Goal: Find specific page/section: Find specific page/section

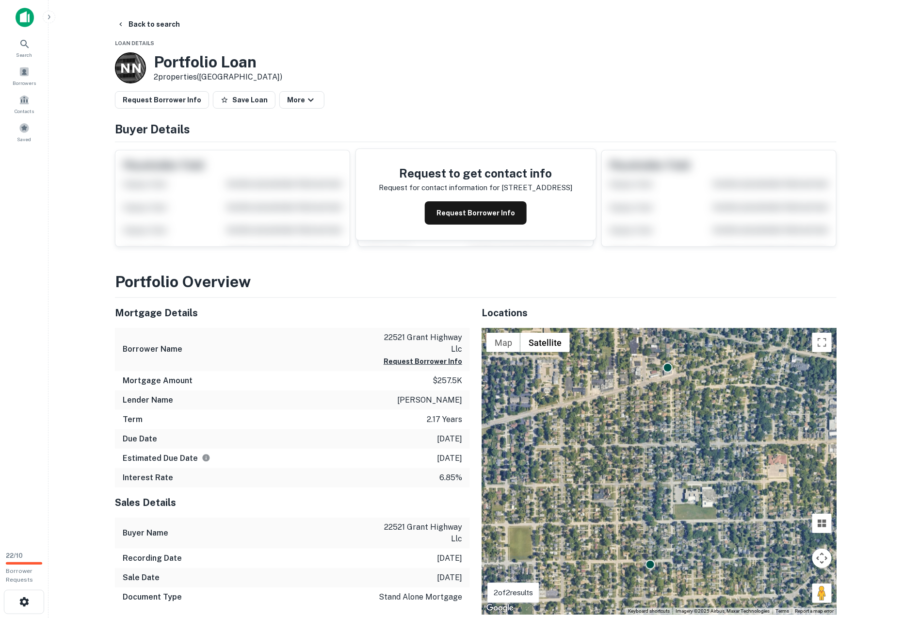
click at [101, 225] on main "Back to search Loan Details N N Portfolio Loan 2 properties ([GEOGRAPHIC_DATA])…" at bounding box center [475, 309] width 854 height 618
click at [130, 20] on button "Back to search" at bounding box center [148, 24] width 71 height 17
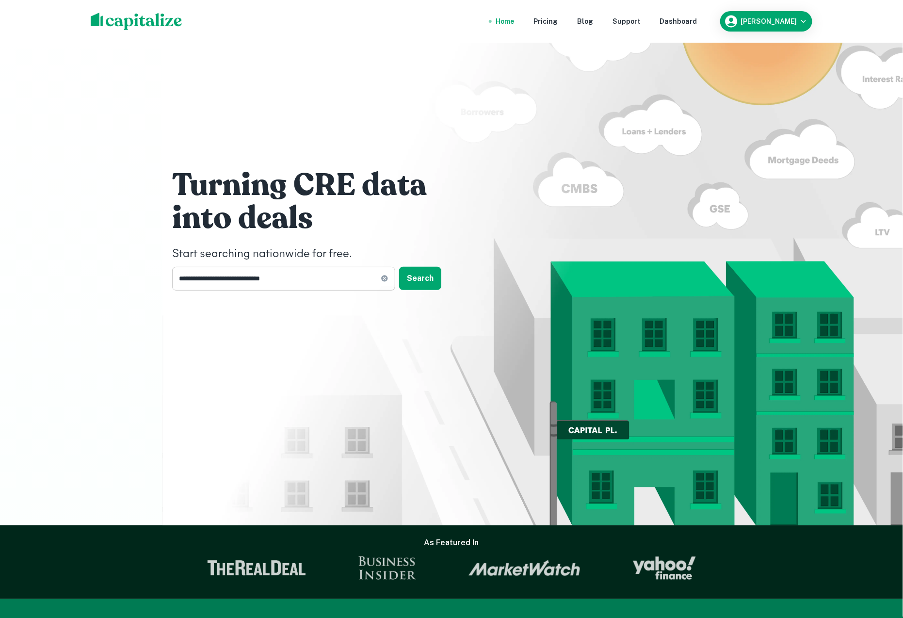
click at [262, 280] on input "**********" at bounding box center [276, 279] width 208 height 24
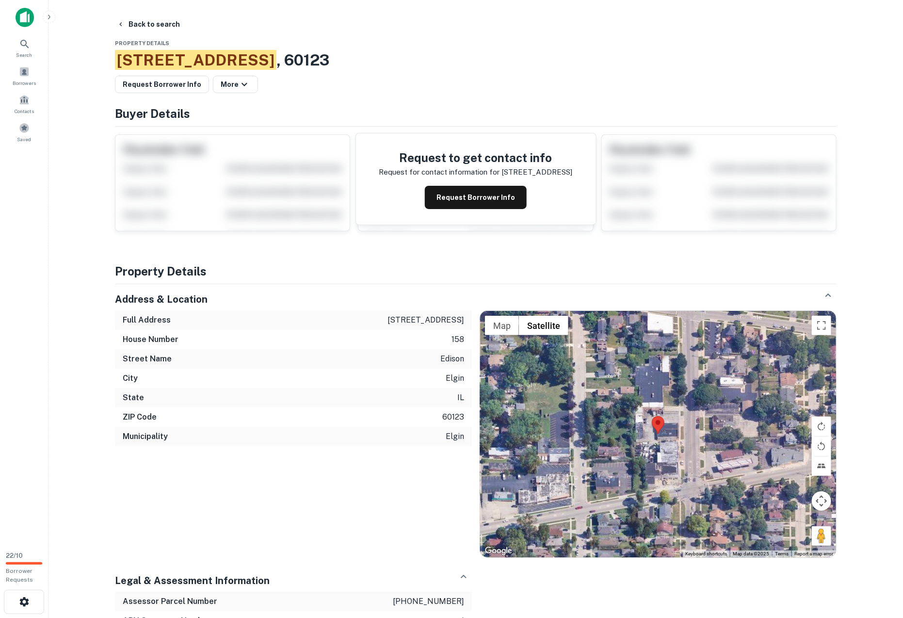
click at [127, 53] on span "[STREET_ADDRESS]" at bounding box center [195, 60] width 161 height 20
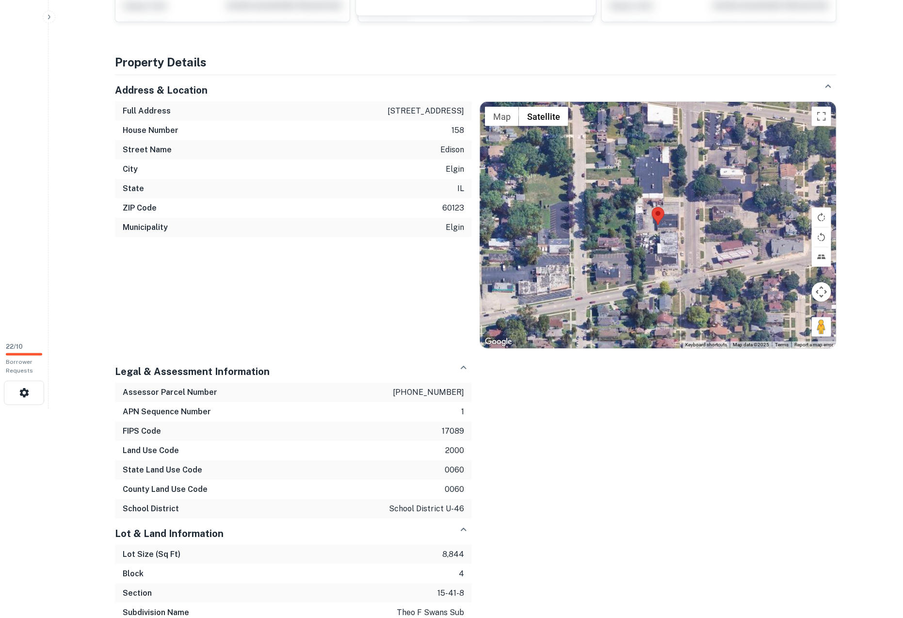
click at [104, 191] on div "Back to search Property Details [STREET_ADDRESS] Request Borrower Info More Buy…" at bounding box center [475, 388] width 745 height 1163
click at [881, 409] on div at bounding box center [451, 409] width 903 height 0
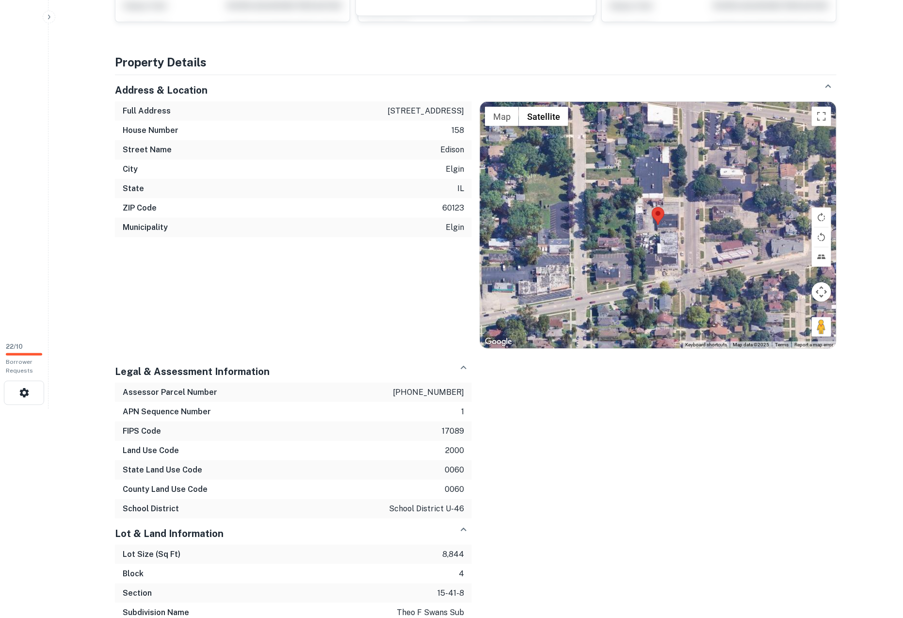
click at [881, 409] on div at bounding box center [451, 409] width 903 height 0
click at [874, 409] on div at bounding box center [451, 409] width 903 height 0
click at [887, 409] on div at bounding box center [451, 409] width 903 height 0
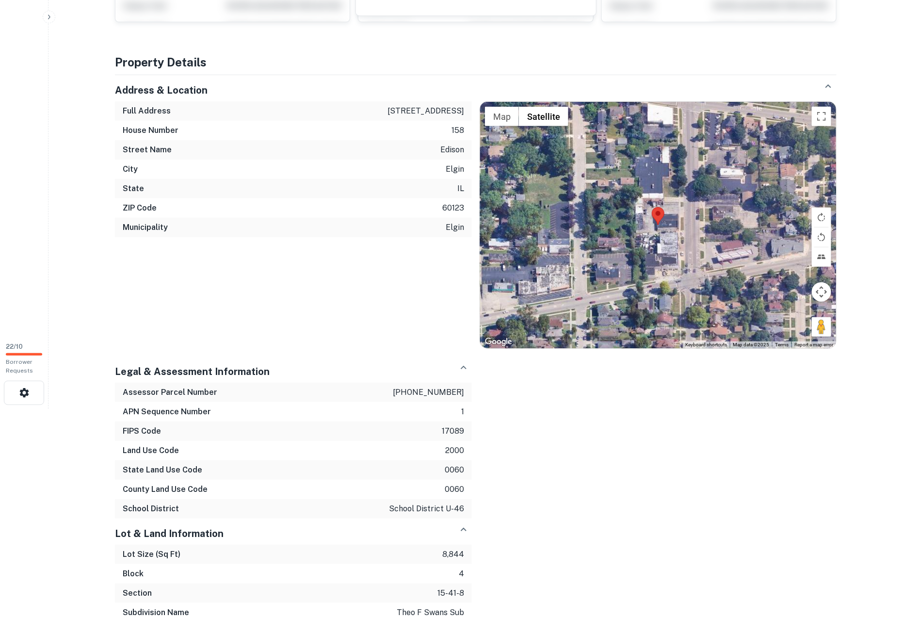
click at [887, 409] on div at bounding box center [451, 409] width 903 height 0
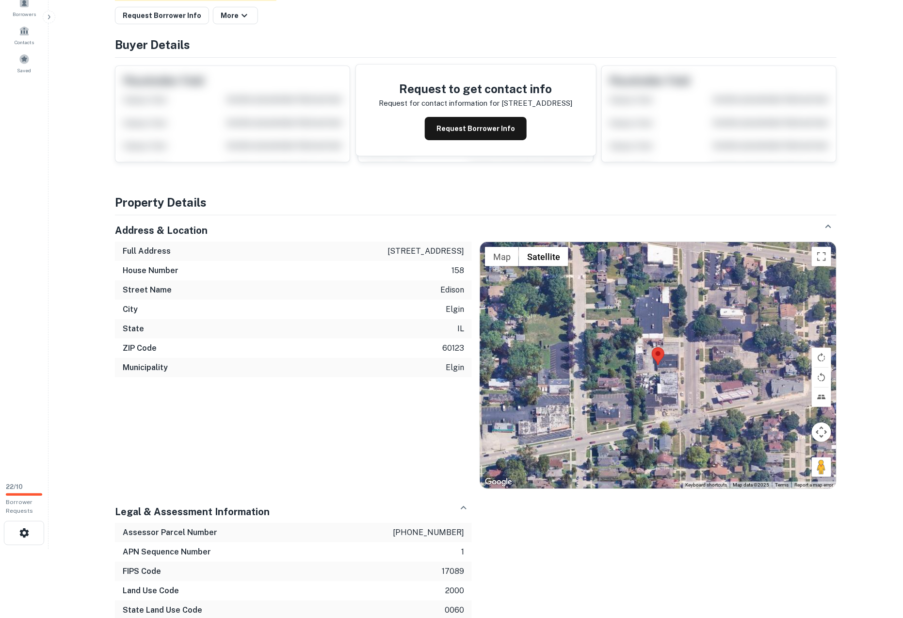
scroll to position [32, 0]
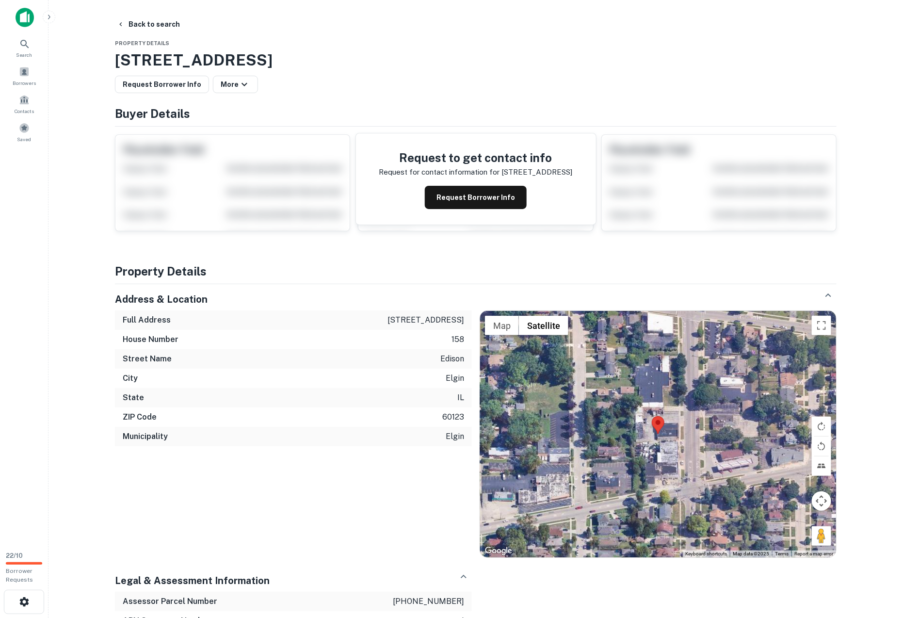
scroll to position [18, 0]
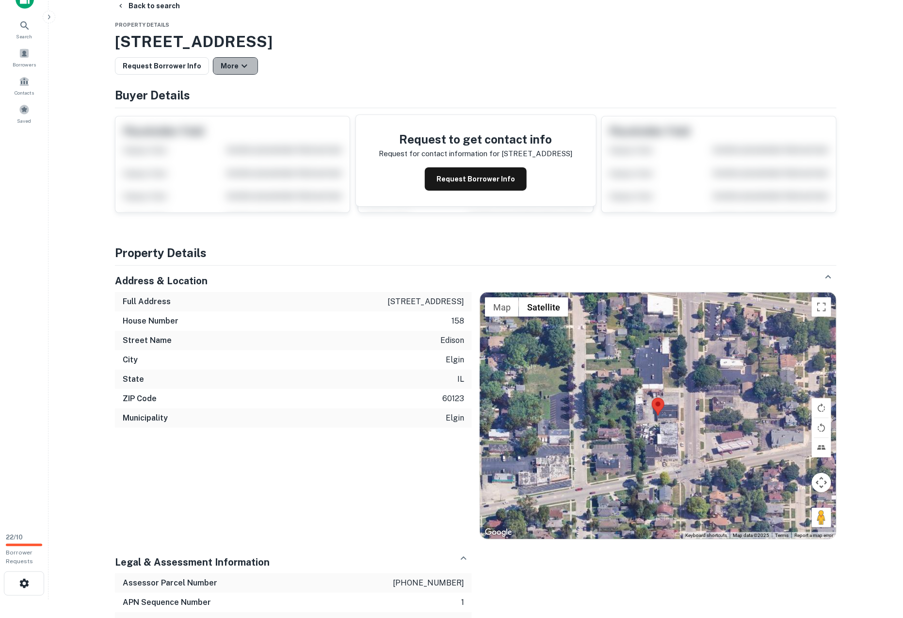
click at [226, 62] on button "More" at bounding box center [235, 65] width 45 height 17
click at [384, 79] on div at bounding box center [451, 309] width 903 height 618
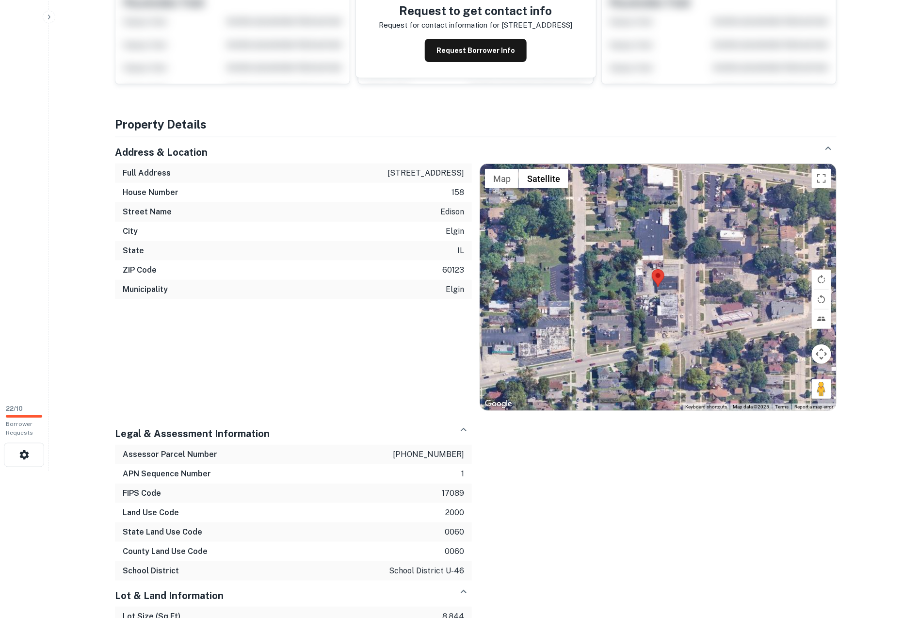
click at [674, 283] on div at bounding box center [658, 287] width 356 height 246
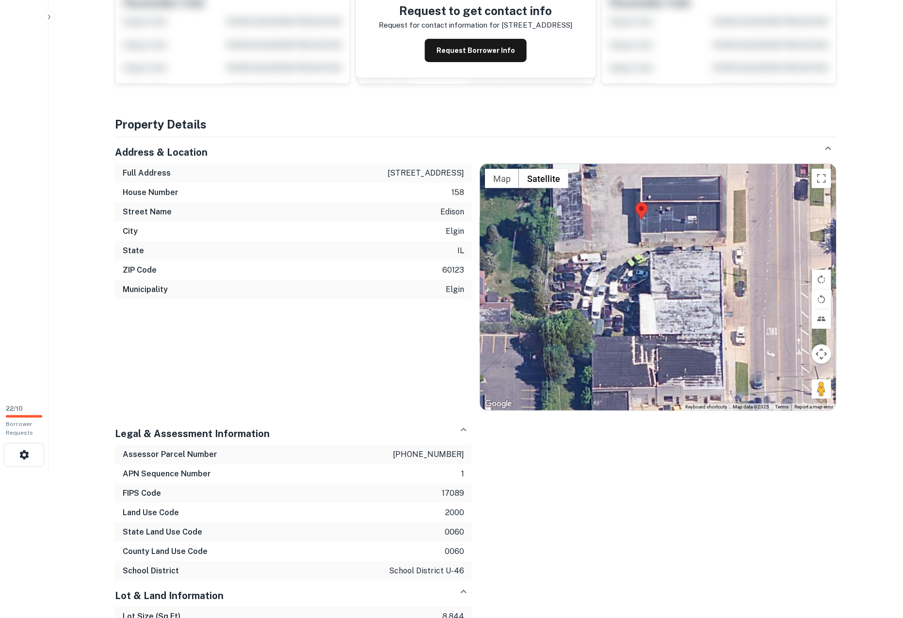
drag, startPoint x: 629, startPoint y: 302, endPoint x: 662, endPoint y: 225, distance: 84.0
click at [662, 225] on div at bounding box center [658, 287] width 356 height 246
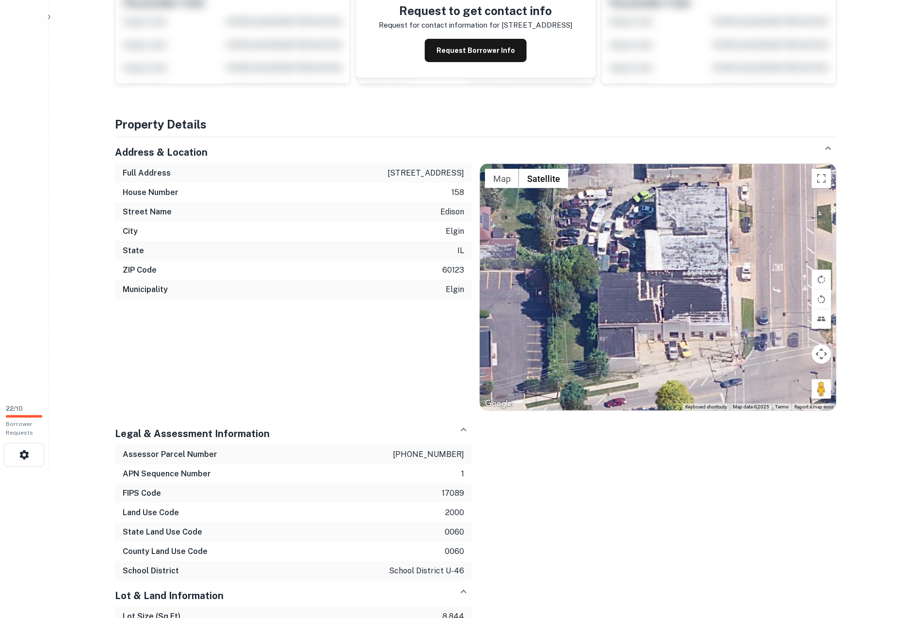
drag, startPoint x: 651, startPoint y: 272, endPoint x: 651, endPoint y: 406, distance: 133.3
click at [651, 400] on div at bounding box center [658, 287] width 356 height 246
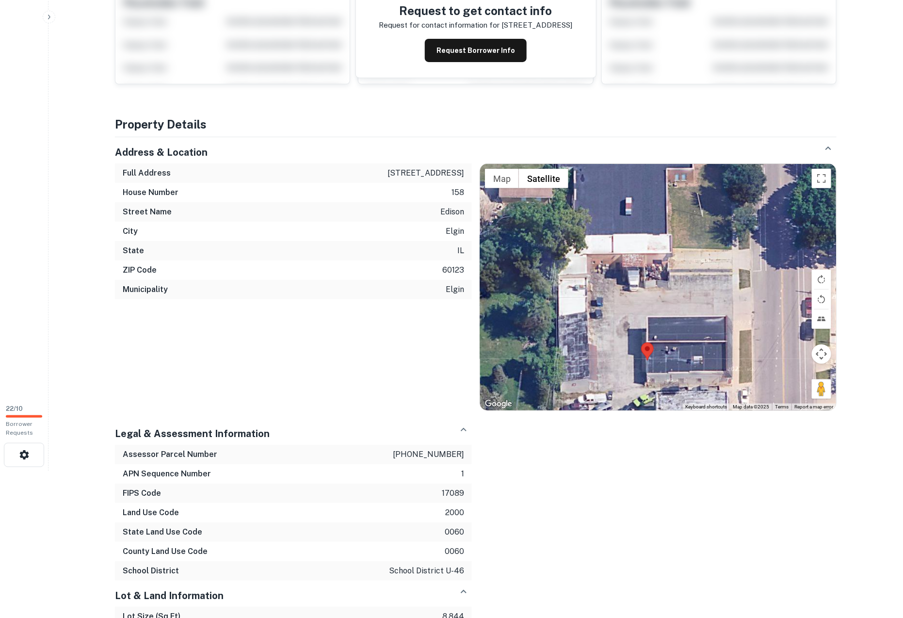
drag, startPoint x: 641, startPoint y: 254, endPoint x: 641, endPoint y: 348, distance: 94.1
click at [641, 346] on div at bounding box center [658, 287] width 356 height 246
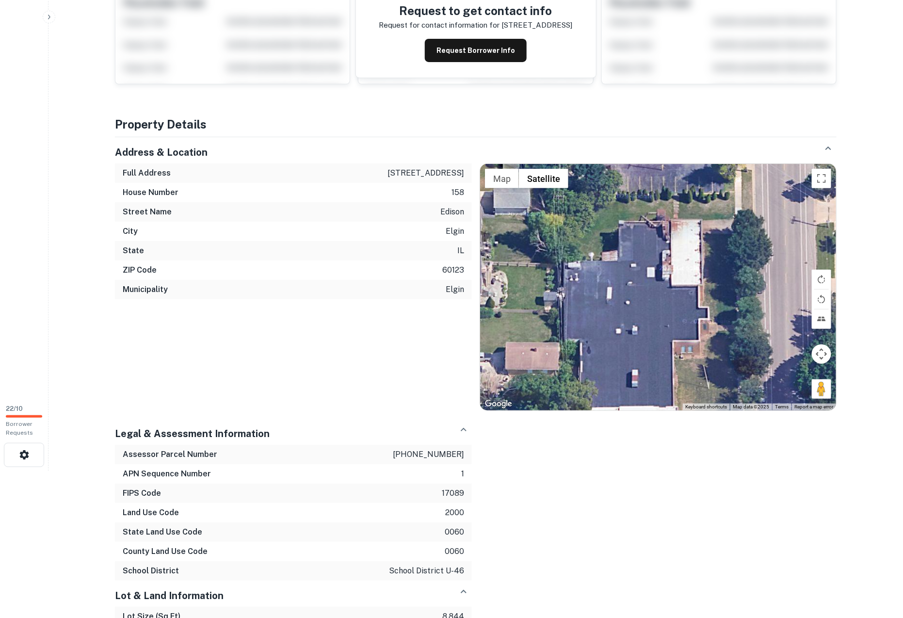
drag, startPoint x: 624, startPoint y: 217, endPoint x: 635, endPoint y: 237, distance: 22.4
click at [635, 237] on div at bounding box center [658, 287] width 356 height 246
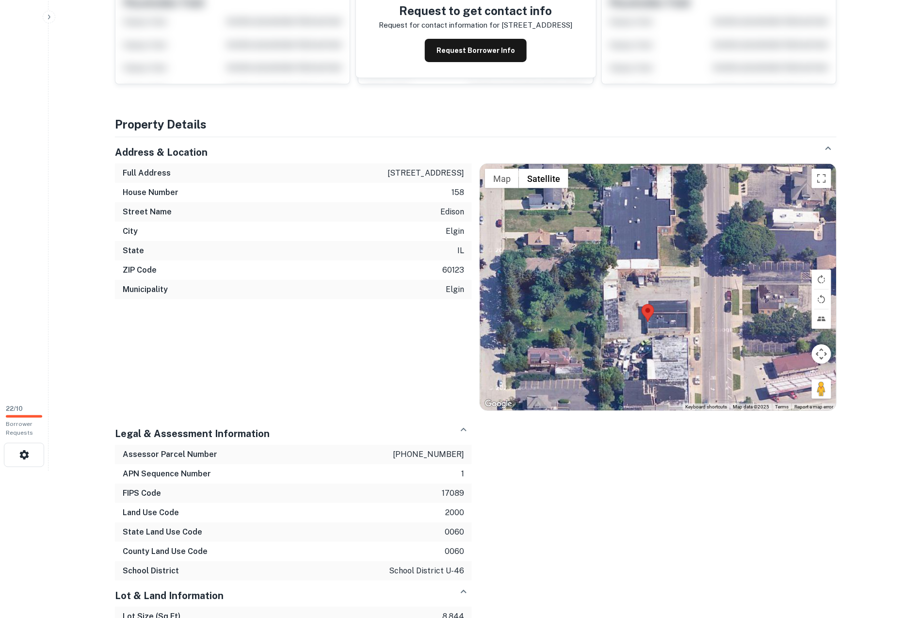
drag, startPoint x: 647, startPoint y: 311, endPoint x: 642, endPoint y: 292, distance: 19.1
click at [641, 304] on area at bounding box center [641, 304] width 0 height 0
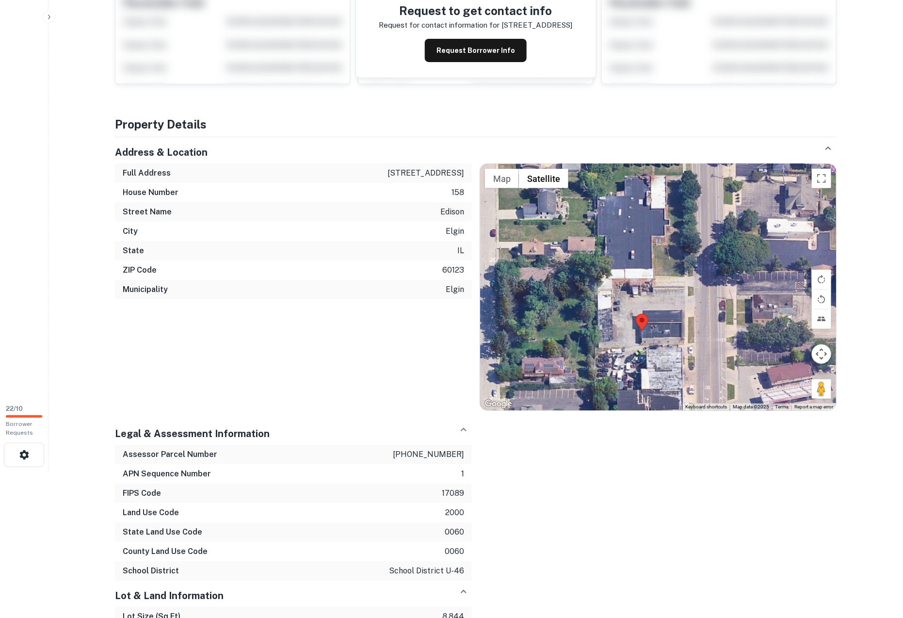
drag, startPoint x: 623, startPoint y: 279, endPoint x: 625, endPoint y: 320, distance: 41.3
click at [625, 320] on div at bounding box center [658, 287] width 356 height 246
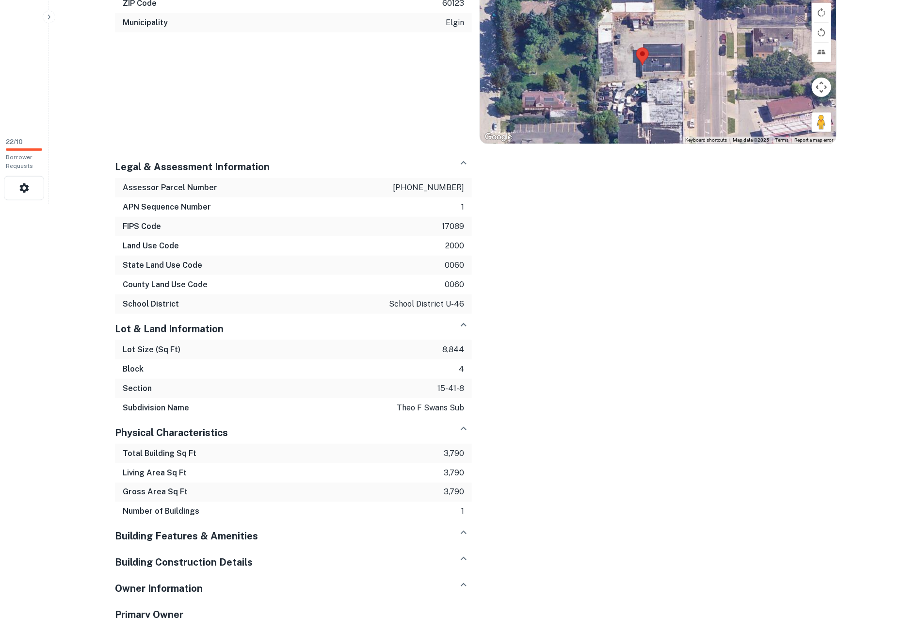
scroll to position [415, 0]
click at [171, 204] on h6 "APN Sequence Number" at bounding box center [167, 206] width 88 height 12
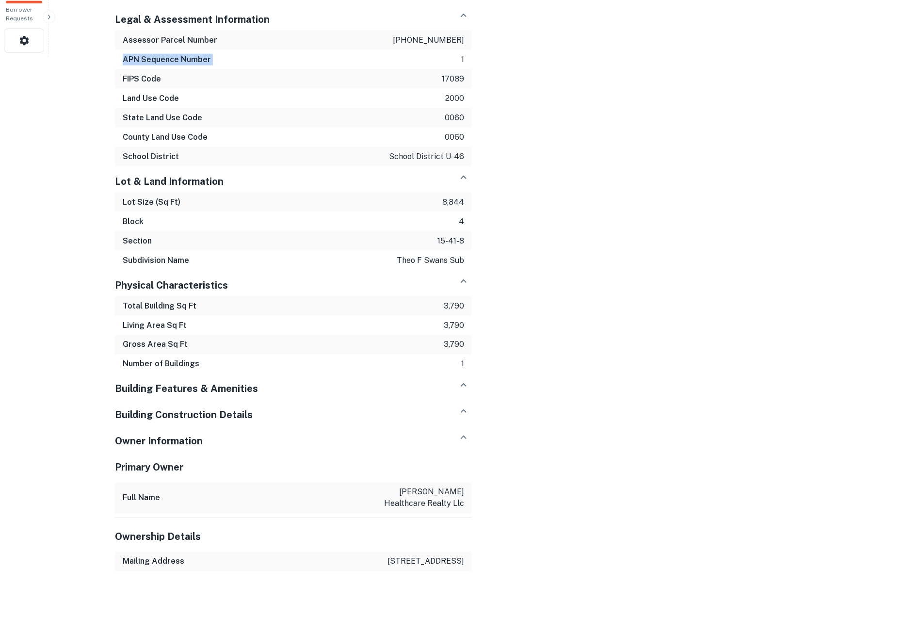
scroll to position [571, 0]
drag, startPoint x: 134, startPoint y: 292, endPoint x: 475, endPoint y: 337, distance: 343.8
click at [475, 337] on div "Address & Location Full Address 158 n edison ave House Number 158 Street Name e…" at bounding box center [471, 143] width 729 height 856
click at [412, 486] on p "[PERSON_NAME] healthcare realty llc" at bounding box center [420, 497] width 87 height 23
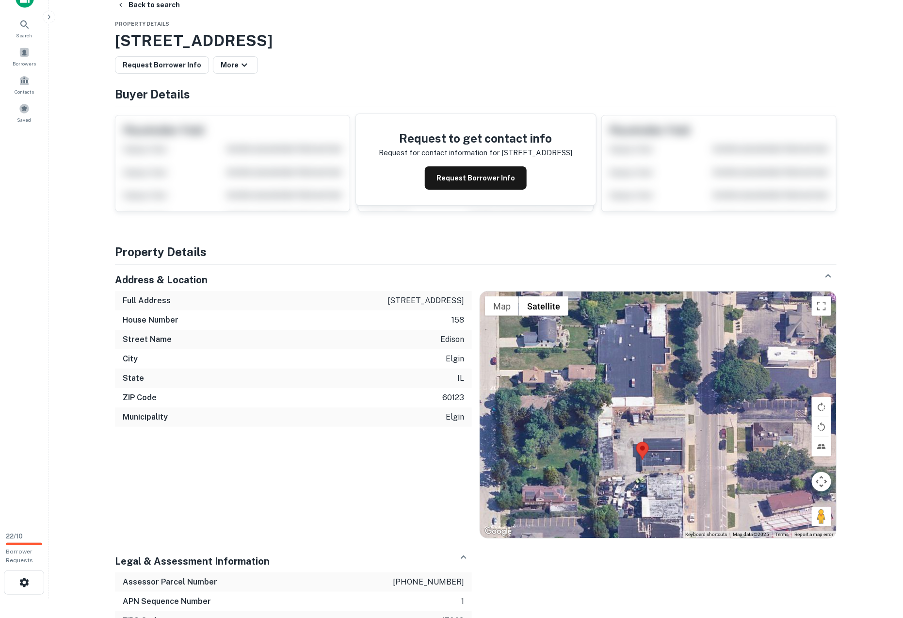
scroll to position [0, 0]
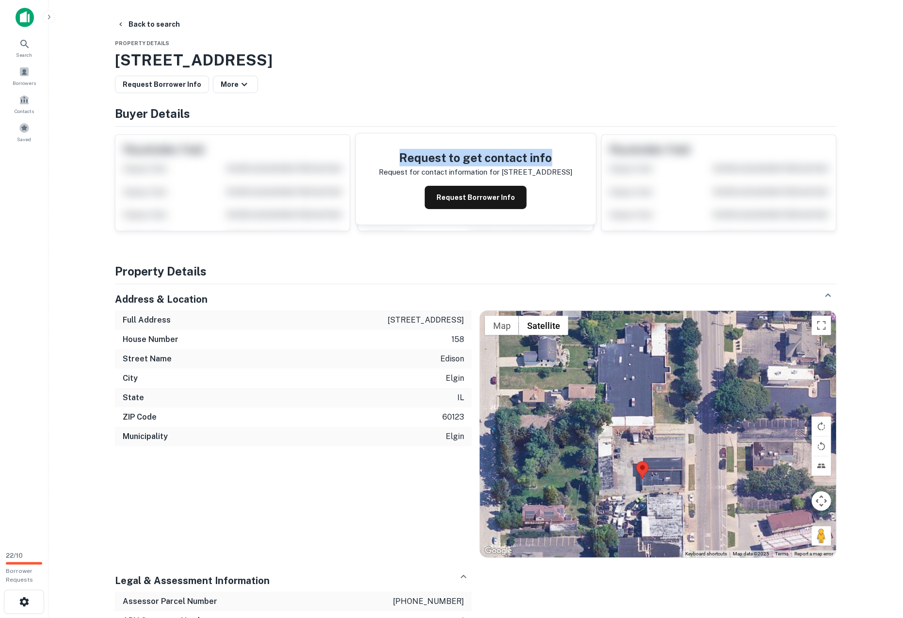
drag, startPoint x: 404, startPoint y: 148, endPoint x: 565, endPoint y: 162, distance: 161.1
click at [565, 162] on div "Request to get contact info Request for contact information for 158 n edison av…" at bounding box center [476, 178] width 240 height 91
click at [205, 325] on div "Full Address 158 n edison ave" at bounding box center [293, 319] width 357 height 19
click at [473, 203] on button "Request Borrower Info" at bounding box center [476, 197] width 102 height 23
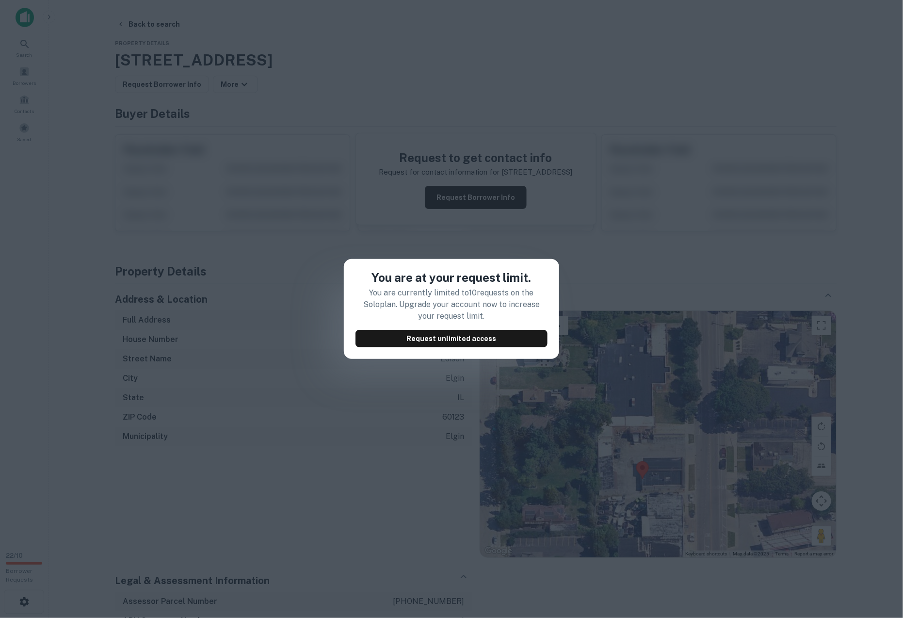
click at [320, 336] on div "You are at your request limit. You are currently limited to 10 requests on the …" at bounding box center [451, 309] width 903 height 618
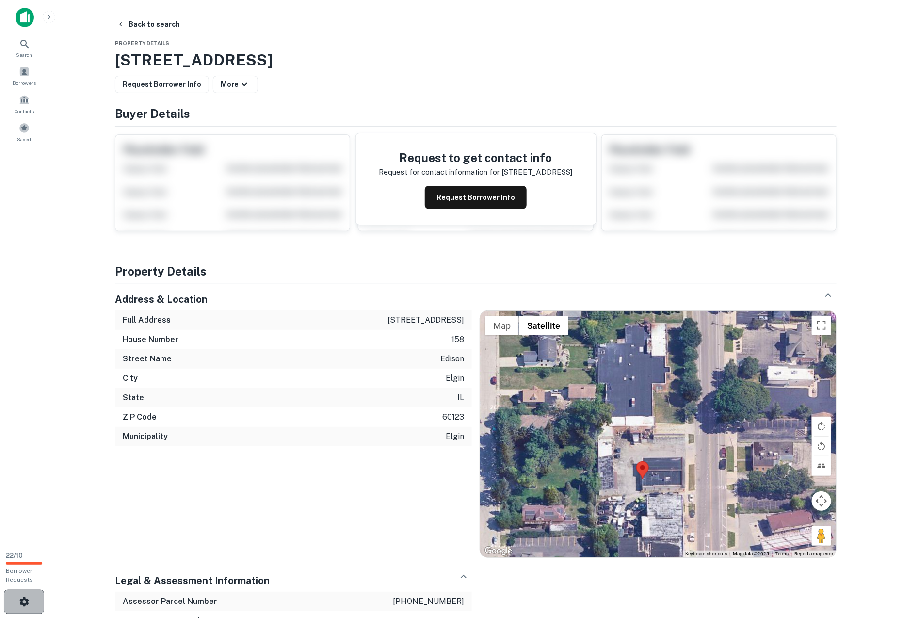
click at [24, 604] on icon "button" at bounding box center [23, 601] width 9 height 9
click at [50, 19] on icon "button" at bounding box center [49, 17] width 8 height 8
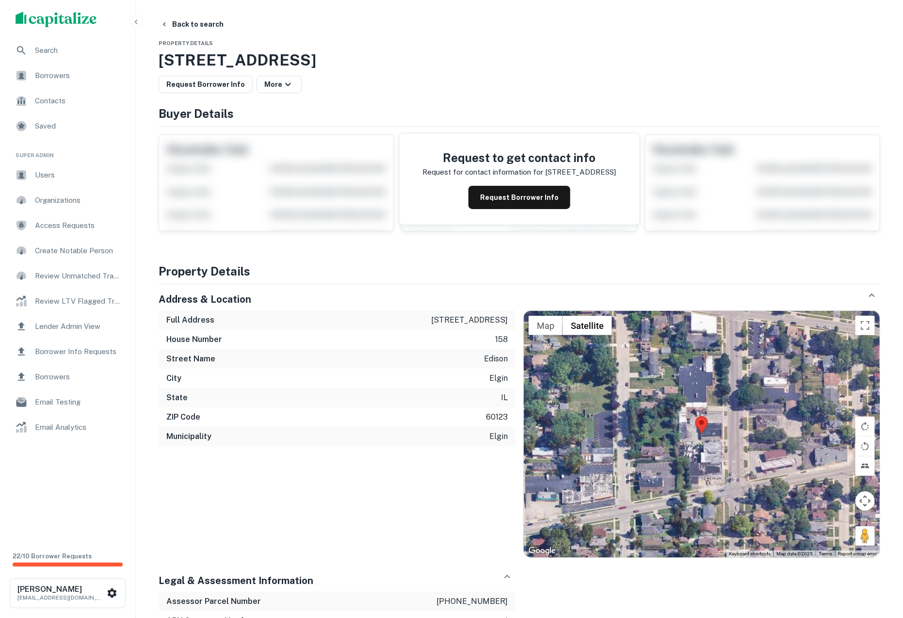
click at [53, 172] on span "Users" at bounding box center [78, 175] width 87 height 12
click at [504, 197] on button "Request Borrower Info" at bounding box center [519, 197] width 102 height 23
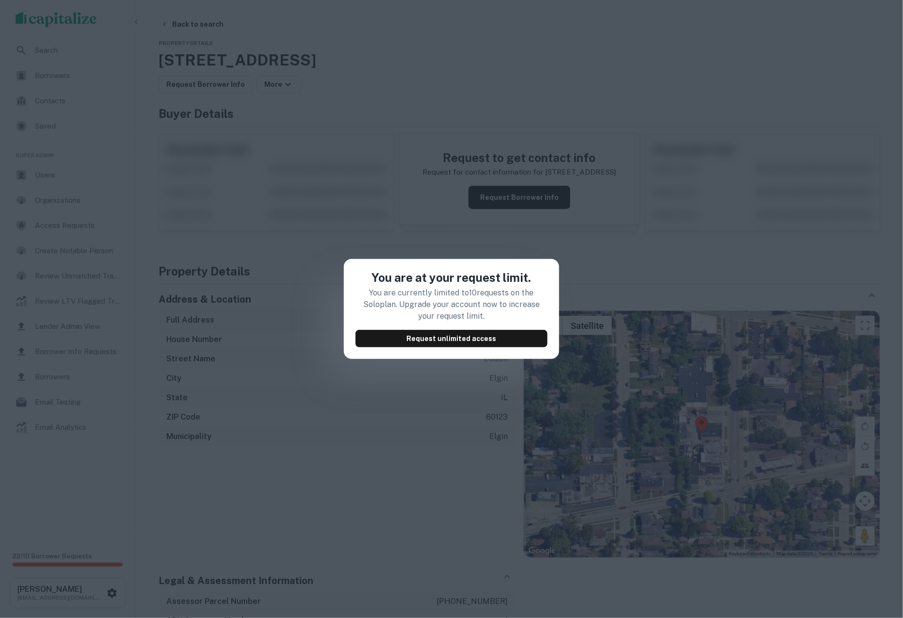
click at [321, 383] on div "You are at your request limit. You are currently limited to 10 requests on the …" at bounding box center [451, 309] width 903 height 618
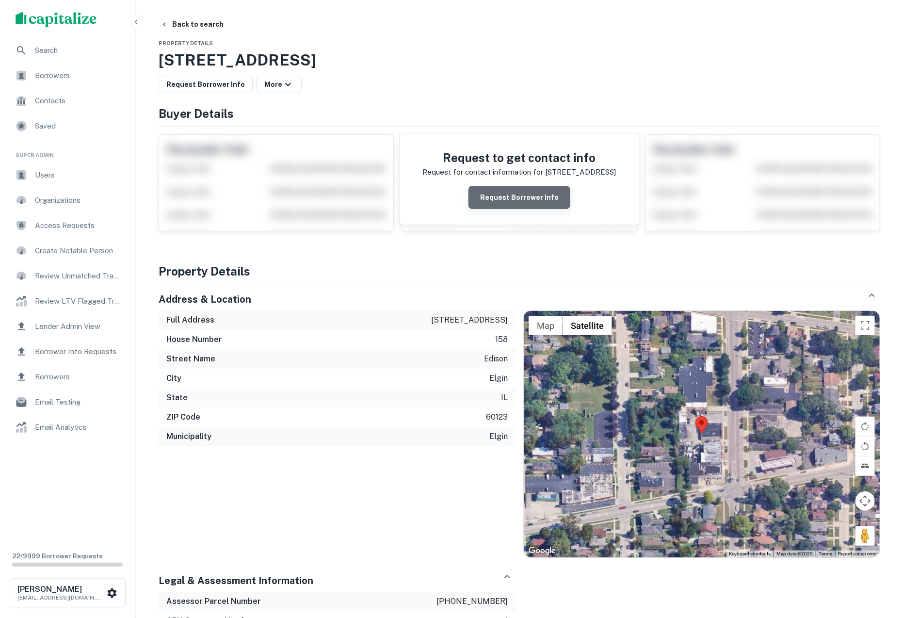
click at [540, 192] on button "Request Borrower Info" at bounding box center [519, 197] width 102 height 23
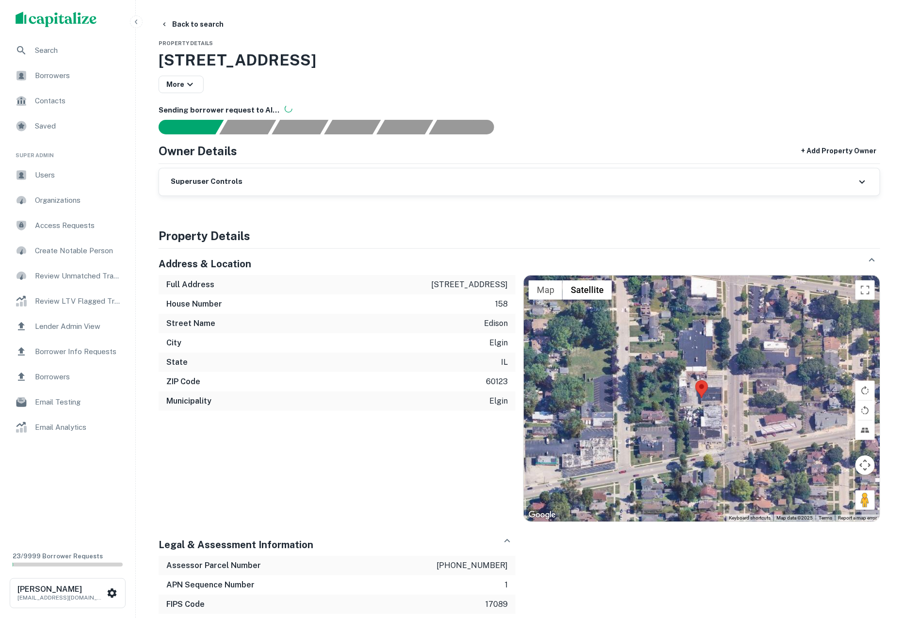
click at [355, 176] on div "Superuser Controls" at bounding box center [519, 181] width 721 height 27
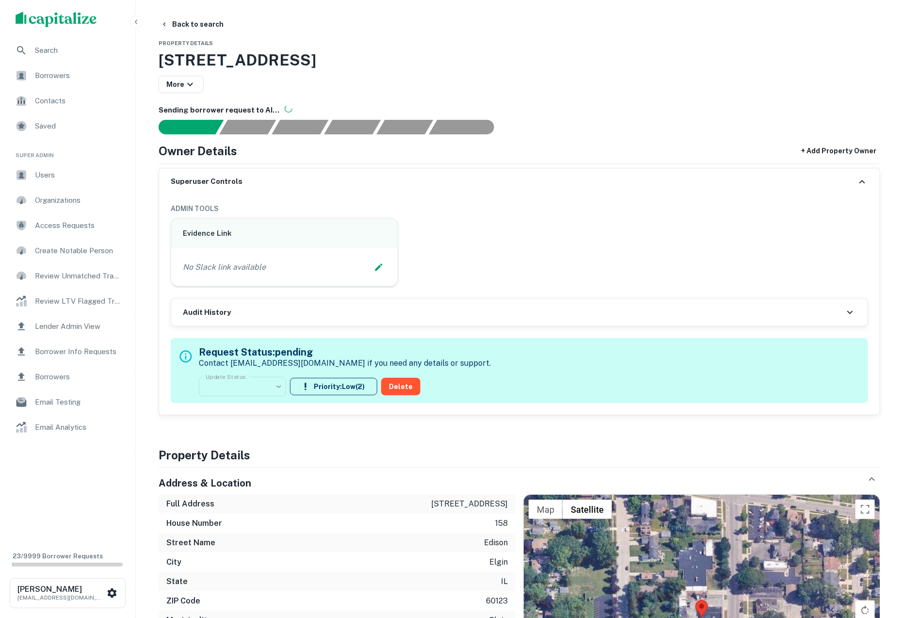
click at [341, 177] on div "Superuser Controls" at bounding box center [519, 181] width 721 height 27
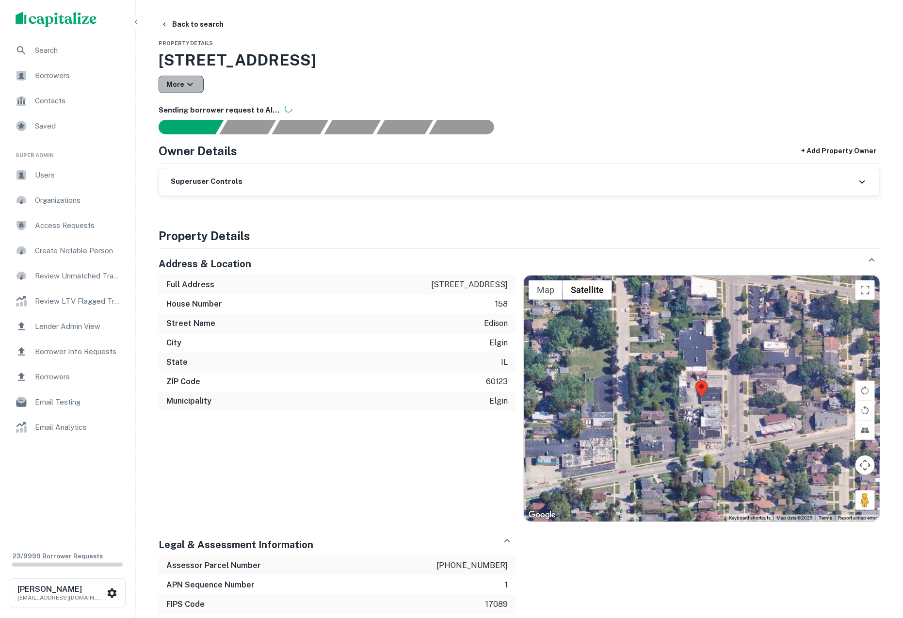
click at [182, 80] on button "More" at bounding box center [181, 84] width 45 height 17
click at [301, 97] on div at bounding box center [451, 309] width 903 height 618
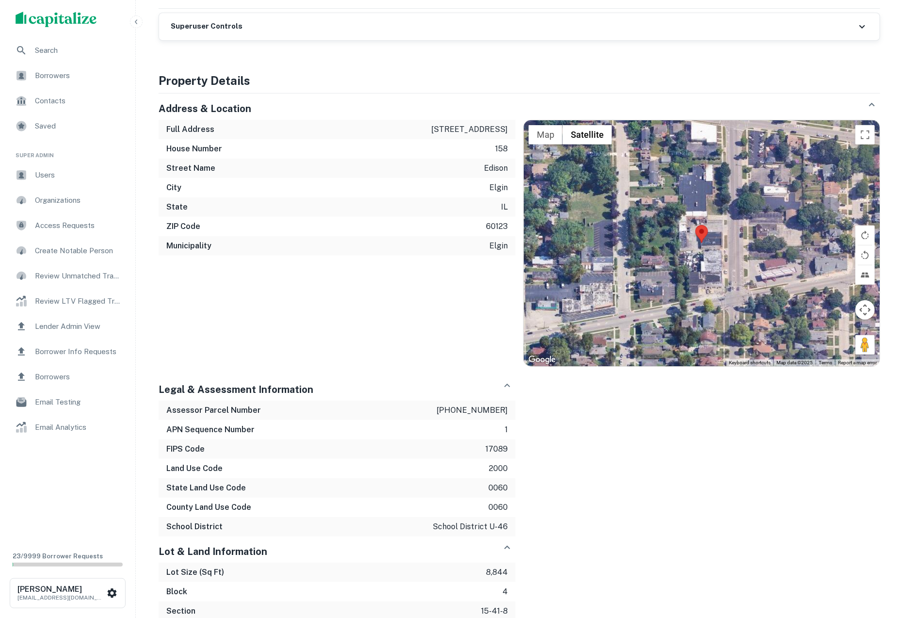
click at [287, 242] on div "Municipality elgin" at bounding box center [337, 245] width 357 height 19
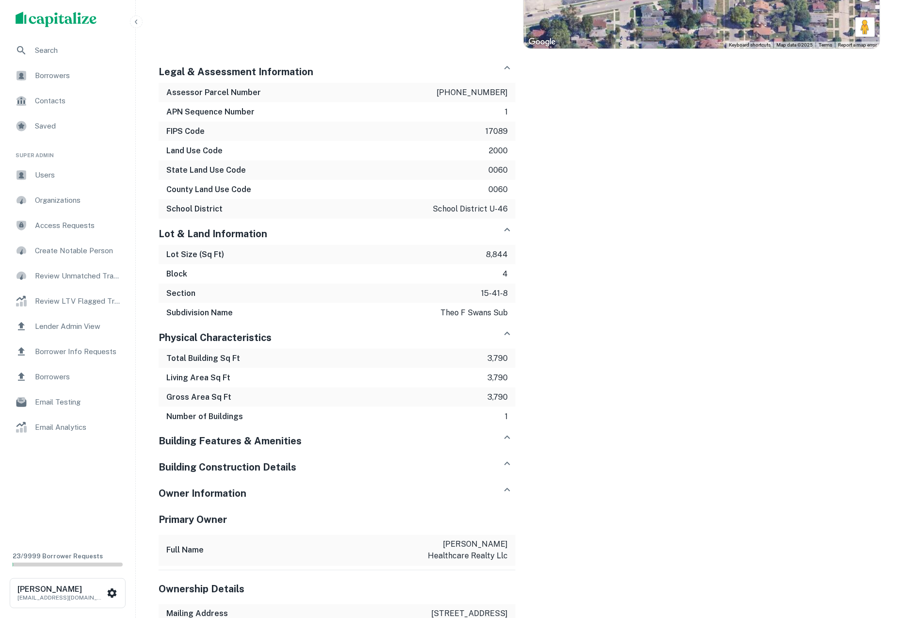
scroll to position [543, 0]
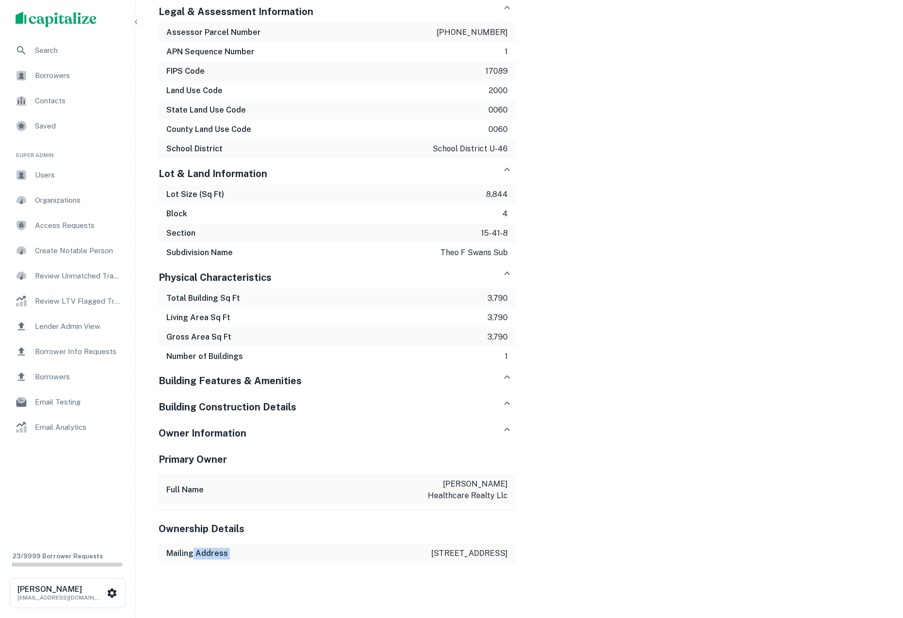
drag, startPoint x: 192, startPoint y: 547, endPoint x: 347, endPoint y: 547, distance: 154.2
click at [347, 547] on div "Mailing Address 158 n edison ave, elgin, il 60123-5215" at bounding box center [337, 553] width 357 height 19
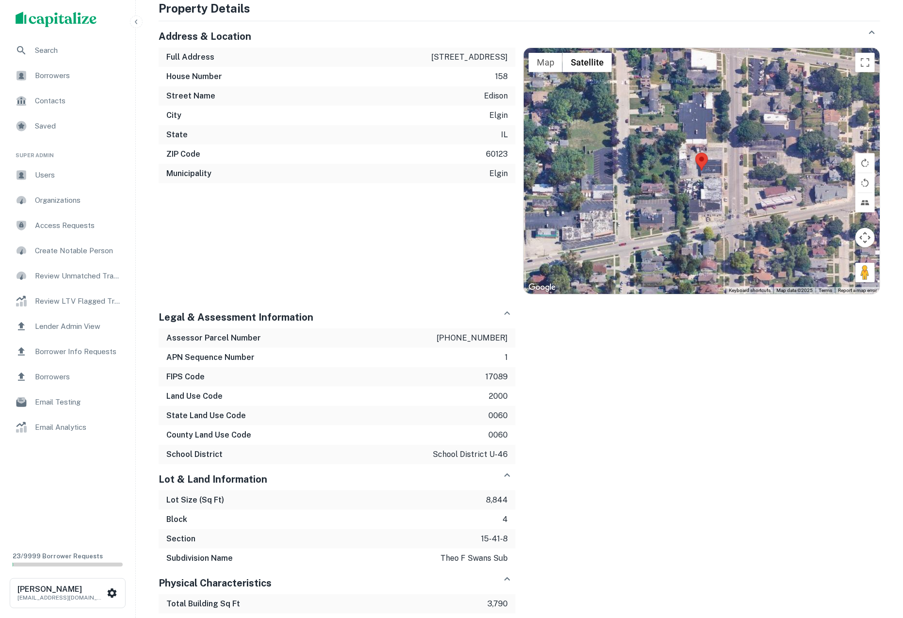
scroll to position [0, 0]
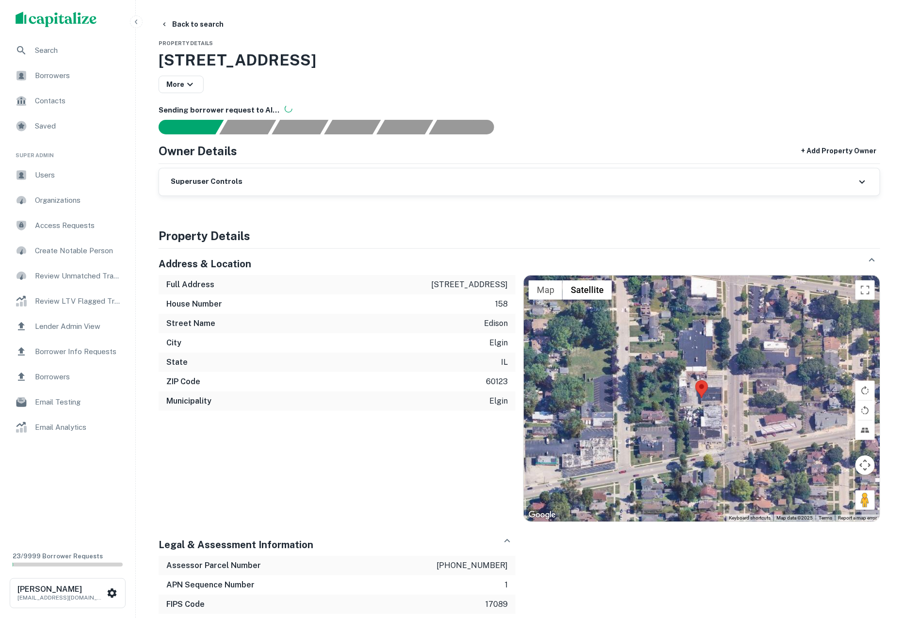
click at [454, 185] on div "Superuser Controls" at bounding box center [519, 181] width 721 height 27
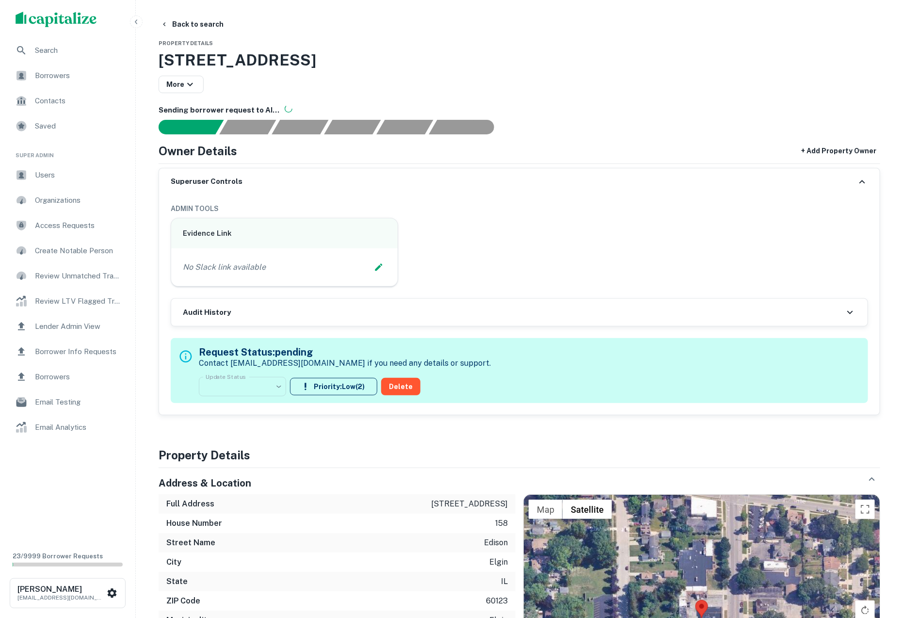
click at [544, 107] on h6 "Sending borrower request to AI..." at bounding box center [519, 110] width 721 height 11
click at [127, 24] on div "scrollable content" at bounding box center [67, 19] width 135 height 39
click at [135, 20] on icon "button" at bounding box center [136, 22] width 8 height 8
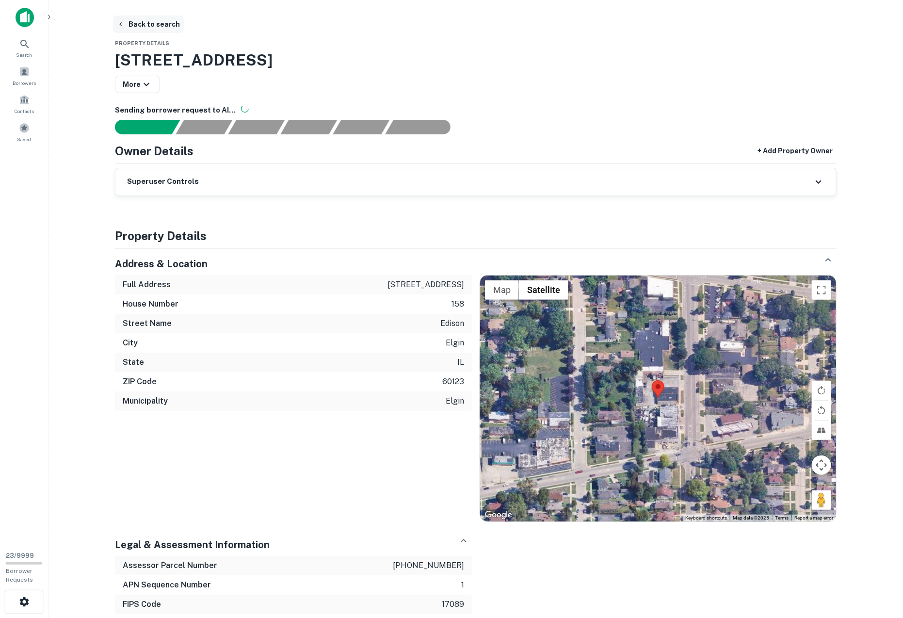
click at [123, 24] on icon "button" at bounding box center [121, 24] width 8 height 8
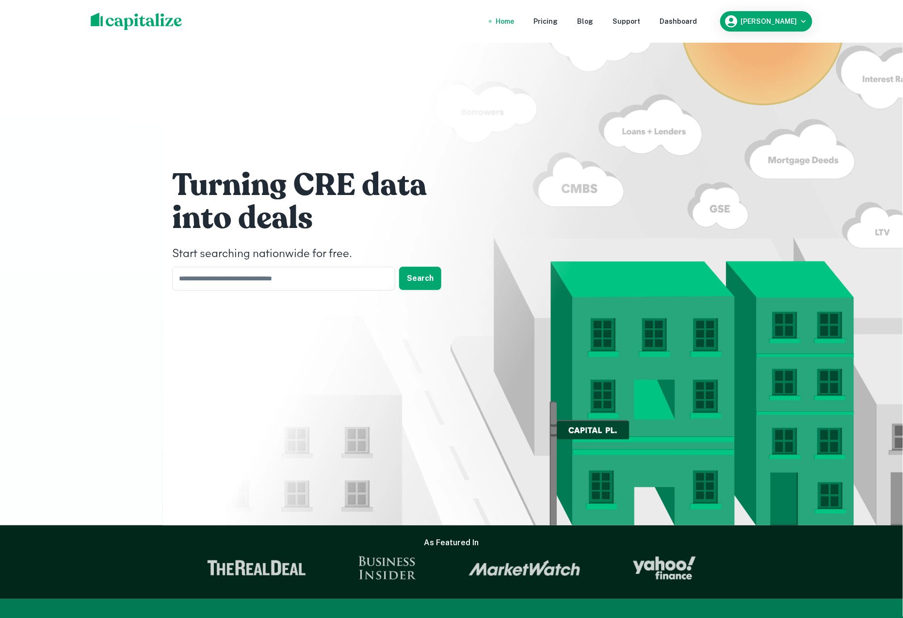
click at [693, 15] on nav "Home Pricing Blog Support Dashboard" at bounding box center [596, 21] width 232 height 21
click at [695, 15] on nav "Home Pricing Blog Support Dashboard" at bounding box center [596, 21] width 232 height 21
click at [689, 24] on div "Dashboard" at bounding box center [677, 21] width 37 height 11
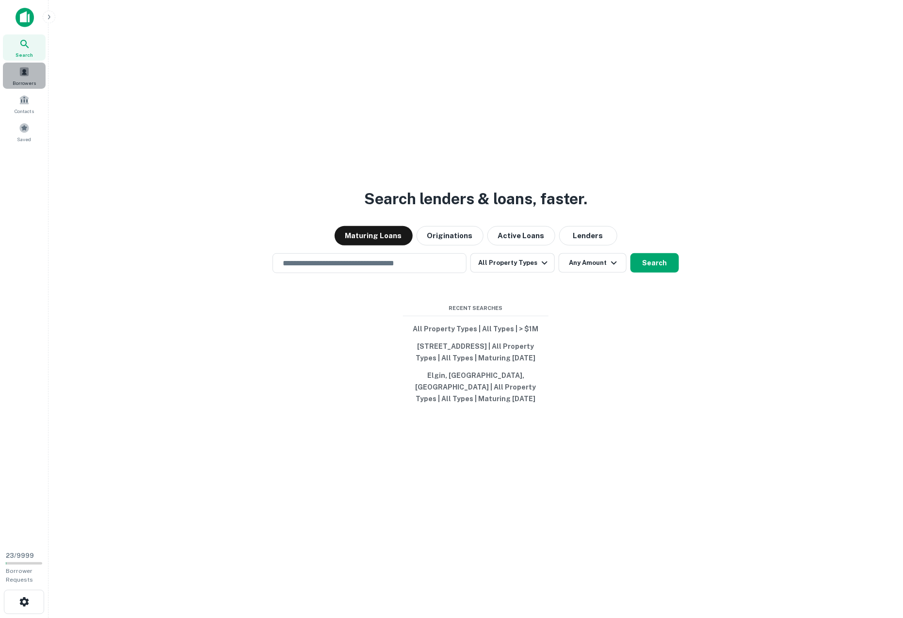
click at [21, 73] on span at bounding box center [24, 71] width 11 height 11
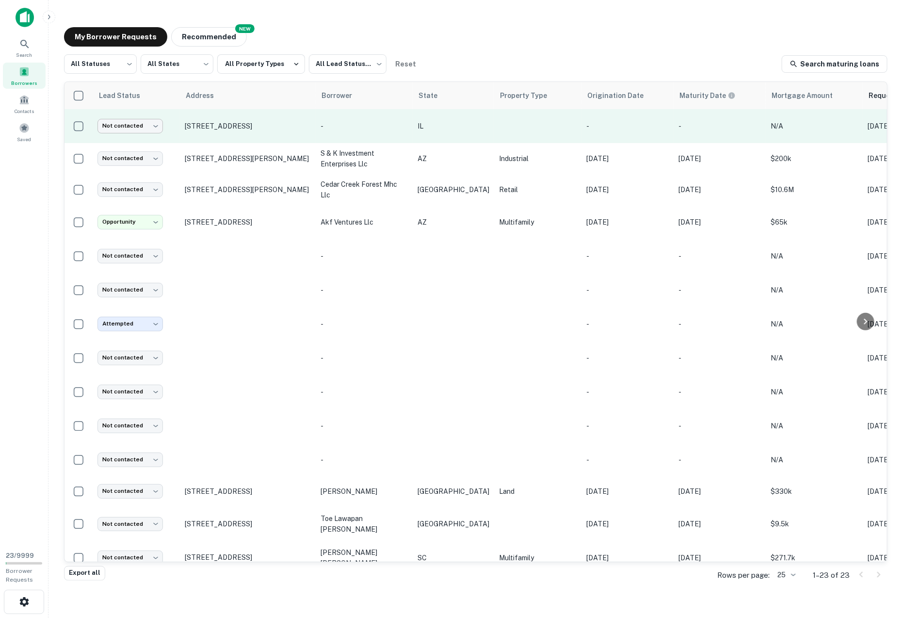
click at [133, 123] on body "**********" at bounding box center [451, 309] width 903 height 618
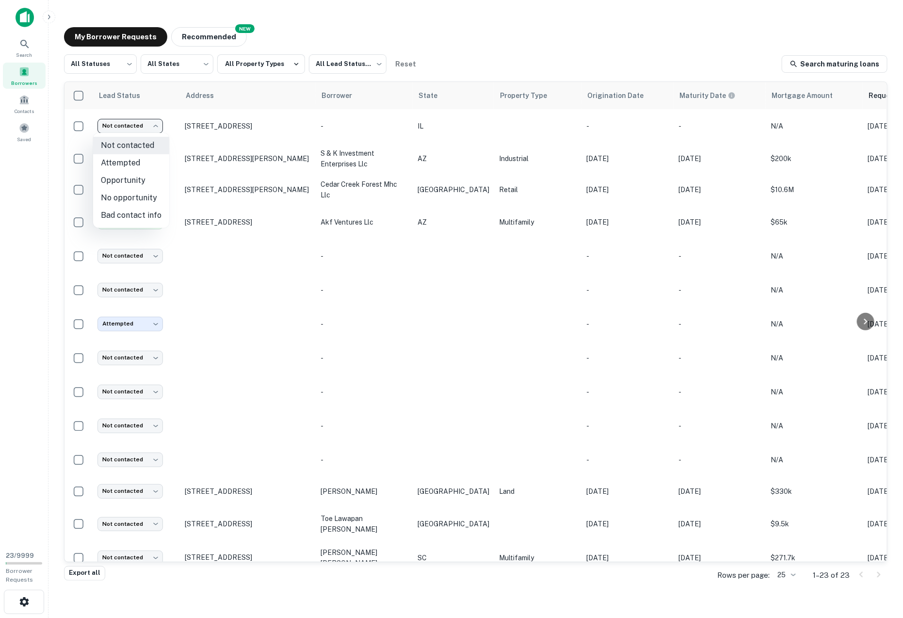
click at [211, 122] on div at bounding box center [451, 309] width 903 height 618
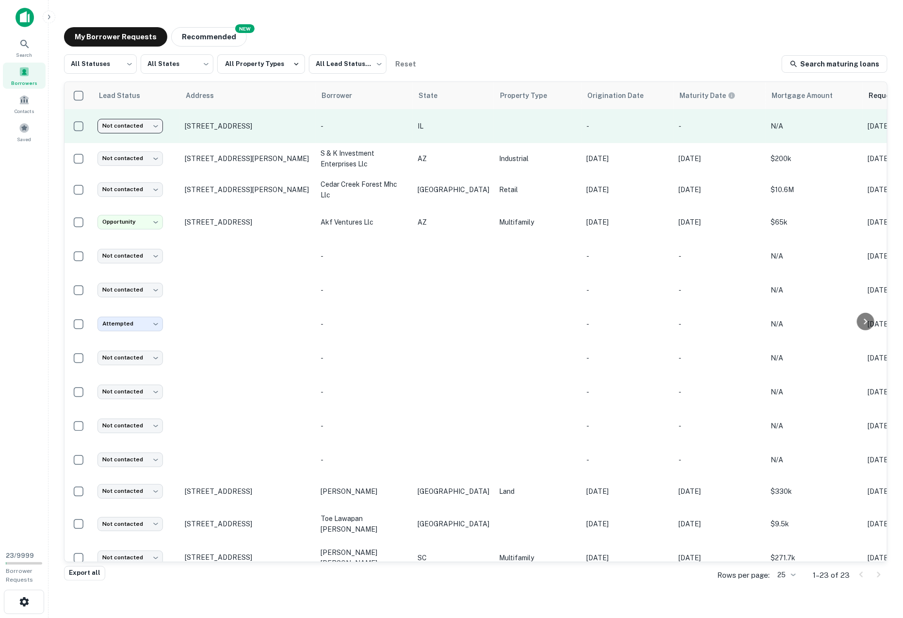
click at [228, 125] on p "[STREET_ADDRESS]" at bounding box center [248, 126] width 126 height 9
click at [327, 128] on p "-" at bounding box center [363, 126] width 87 height 11
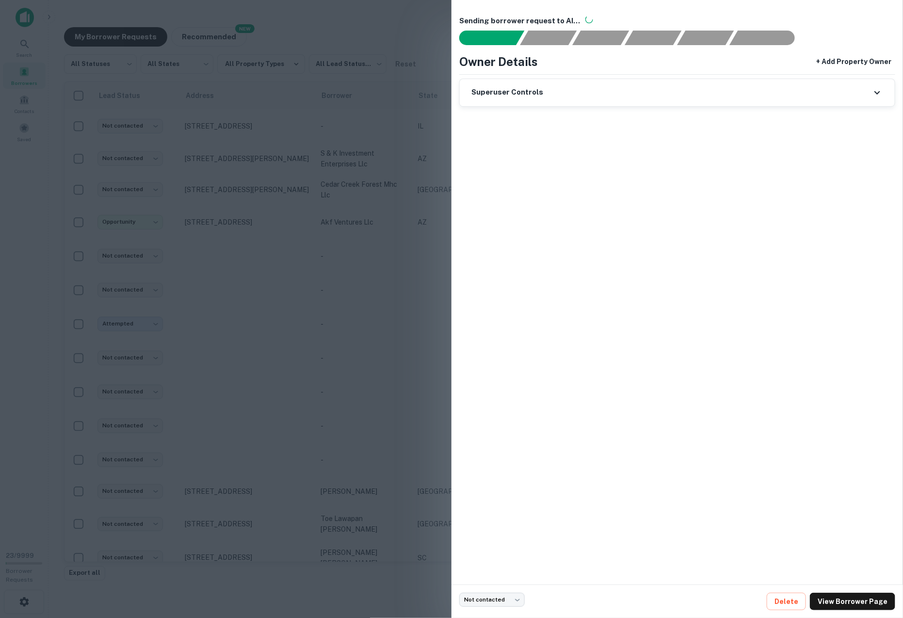
click at [380, 23] on div at bounding box center [451, 309] width 903 height 618
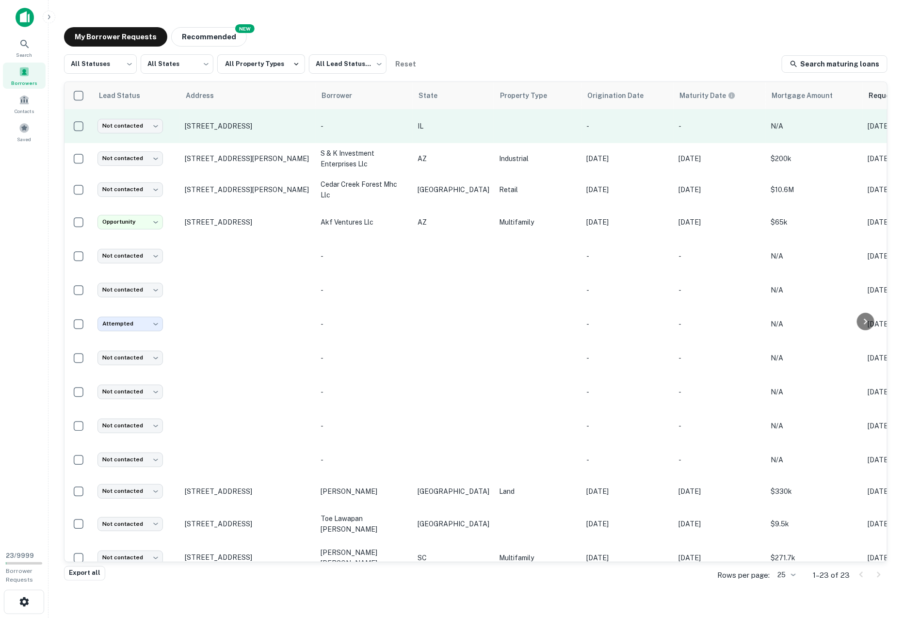
click at [235, 127] on p "[STREET_ADDRESS]" at bounding box center [248, 126] width 126 height 9
click at [336, 120] on td "-" at bounding box center [364, 126] width 97 height 34
click at [328, 121] on p "-" at bounding box center [363, 126] width 87 height 11
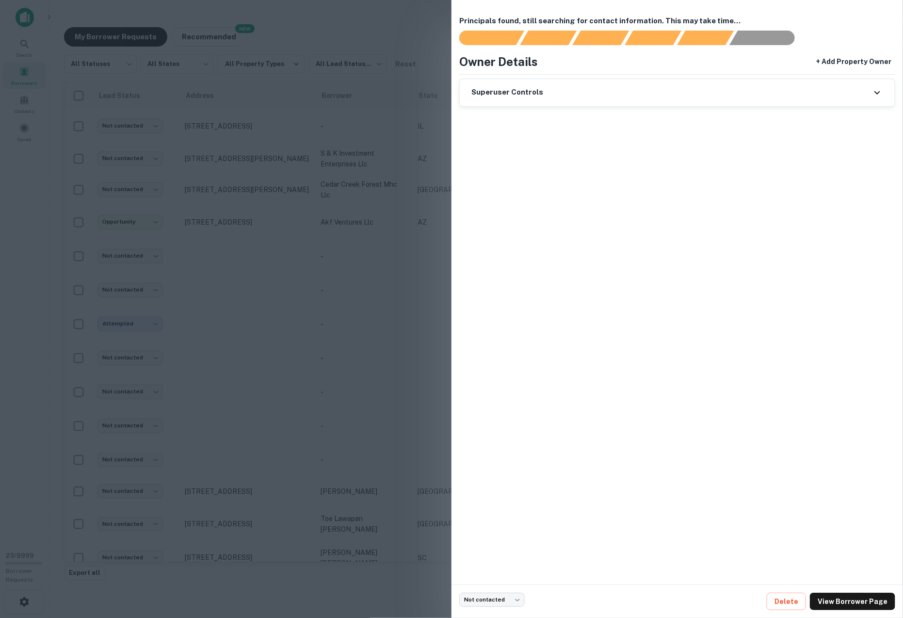
click at [567, 96] on div "Superuser Controls" at bounding box center [677, 92] width 435 height 27
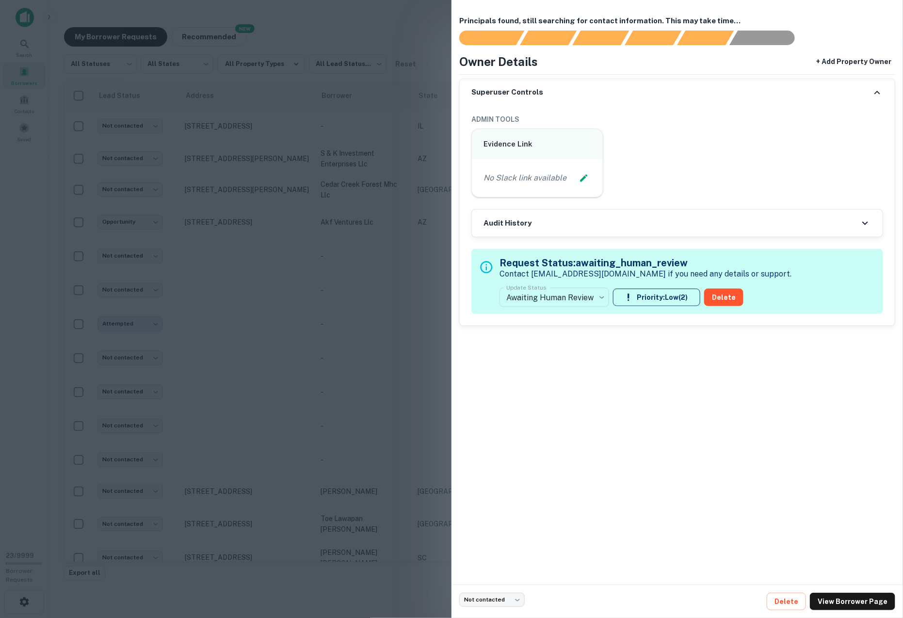
click at [524, 221] on h6 "Audit History" at bounding box center [507, 223] width 48 height 11
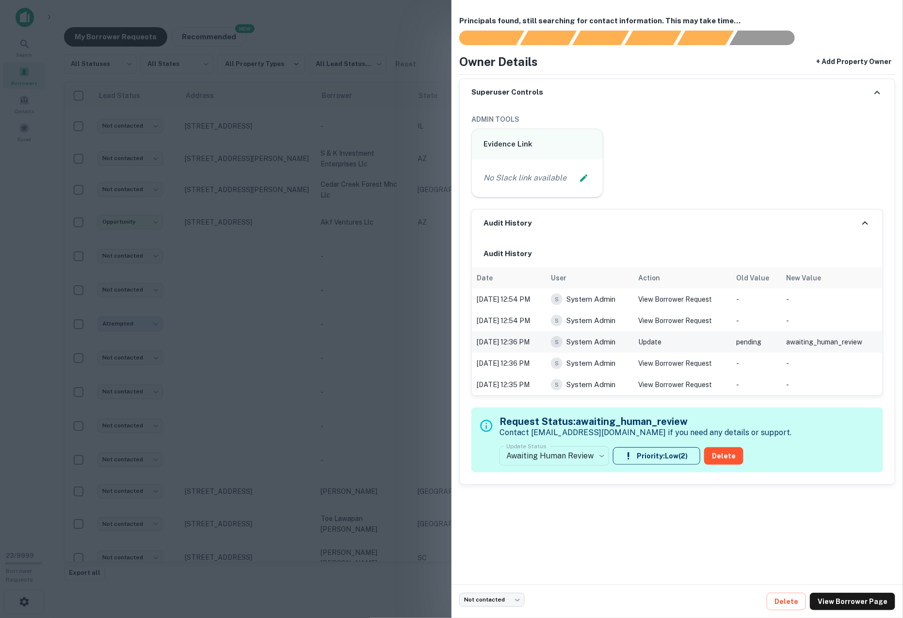
click at [656, 338] on td "Update" at bounding box center [682, 341] width 98 height 21
click at [315, 327] on div at bounding box center [451, 309] width 903 height 618
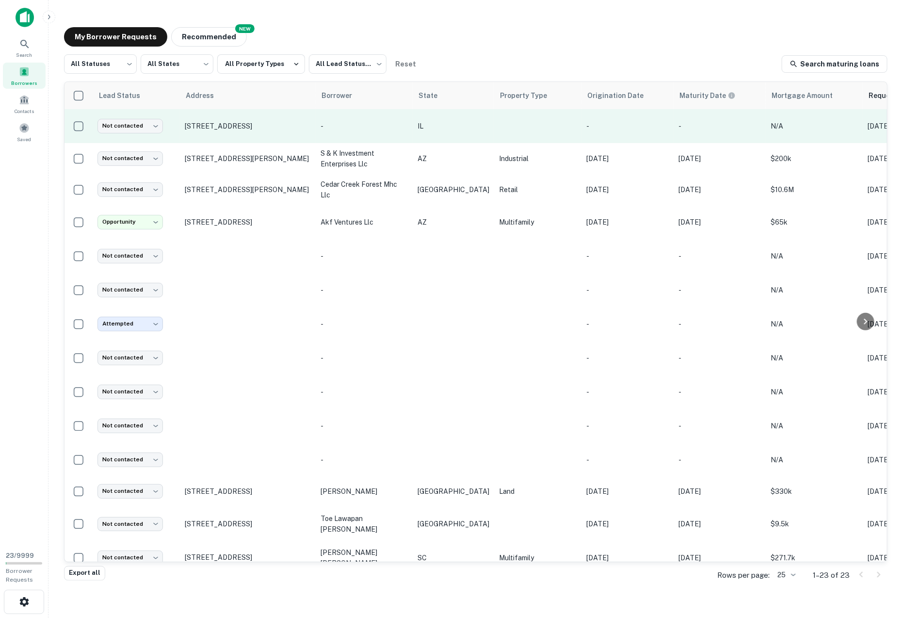
click at [200, 126] on p "[STREET_ADDRESS]" at bounding box center [248, 126] width 126 height 9
click at [229, 124] on p "[STREET_ADDRESS]" at bounding box center [248, 126] width 126 height 9
click at [199, 124] on p "[STREET_ADDRESS]" at bounding box center [248, 126] width 126 height 9
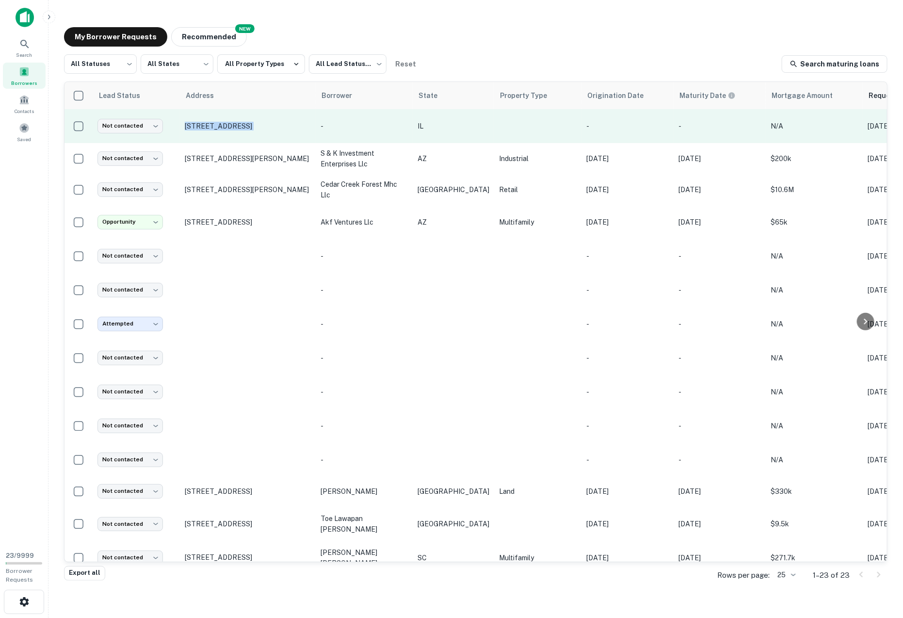
click at [199, 124] on p "[STREET_ADDRESS]" at bounding box center [248, 126] width 126 height 9
copy p "[STREET_ADDRESS]"
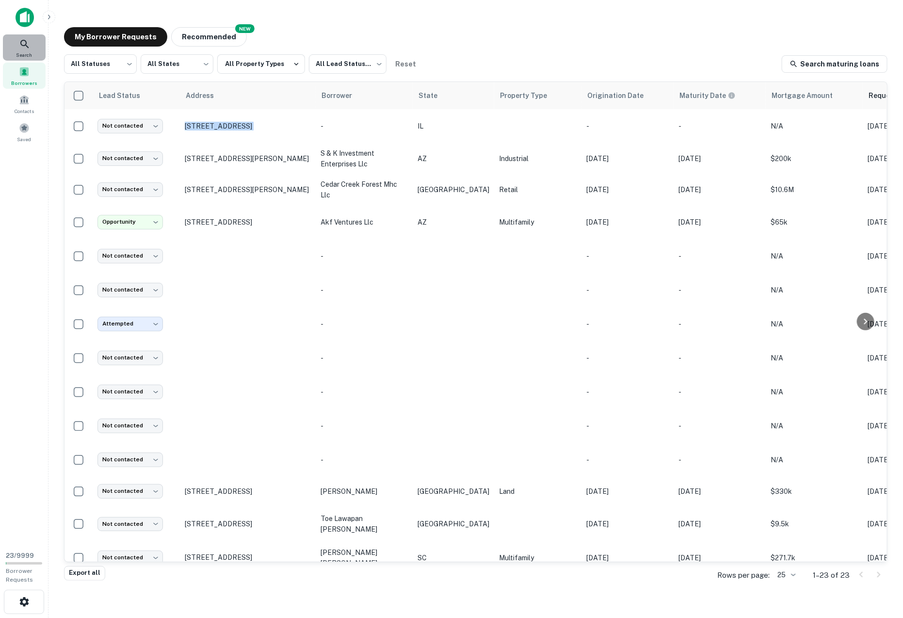
click at [24, 48] on icon at bounding box center [25, 44] width 12 height 12
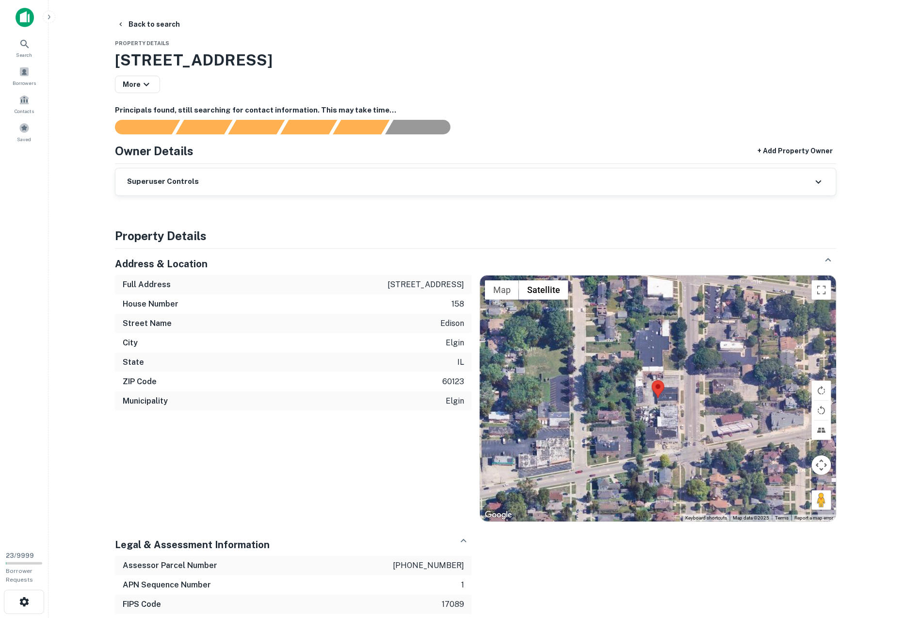
click at [47, 17] on icon "button" at bounding box center [49, 17] width 8 height 8
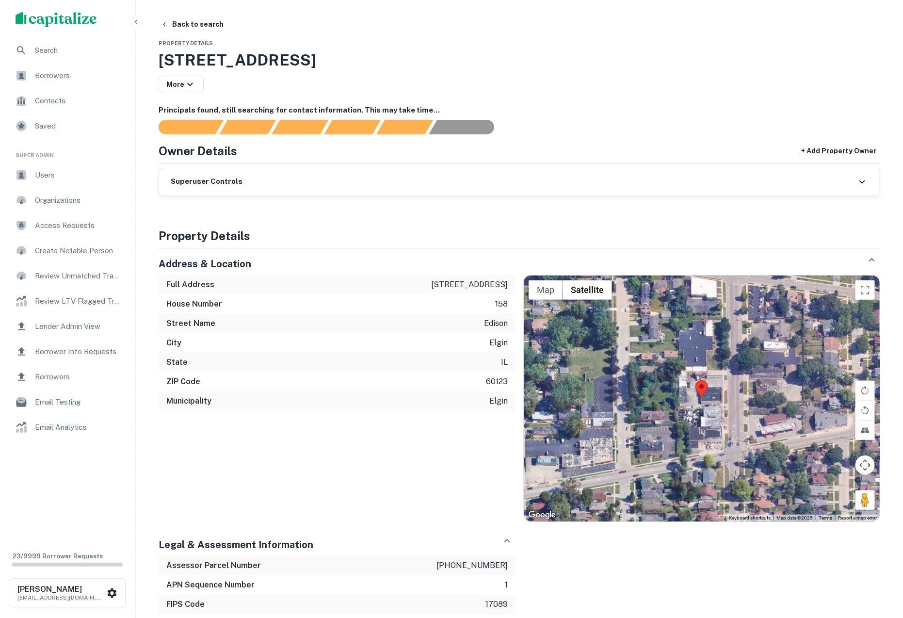
click at [59, 319] on div "Lender Admin View" at bounding box center [68, 326] width 120 height 23
